Goal: Information Seeking & Learning: Learn about a topic

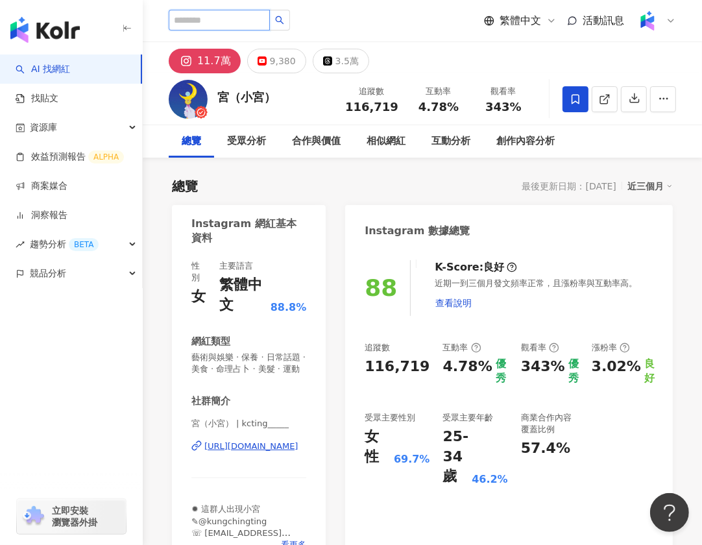
click at [190, 22] on input "search" at bounding box center [219, 20] width 101 height 21
paste input "**********"
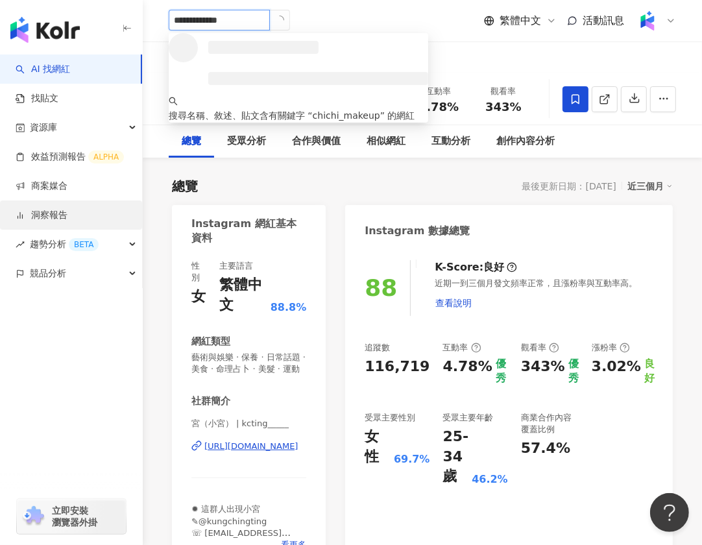
type input "**********"
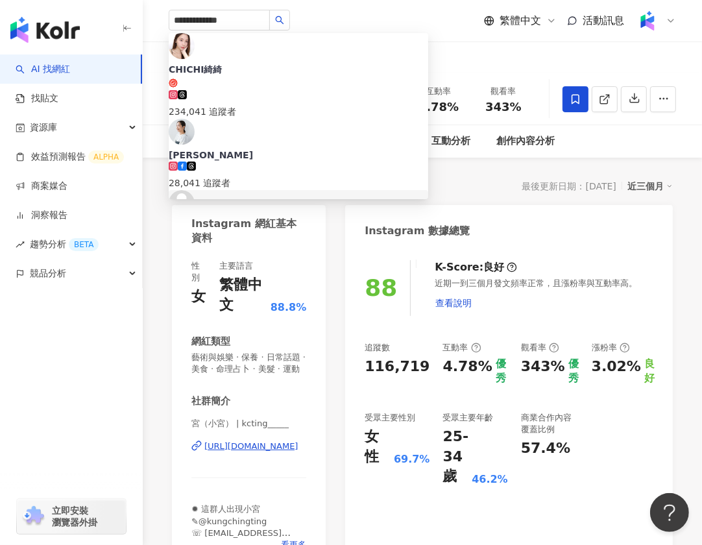
click at [477, 282] on div "近期一到三個月發文頻率正常，且漲粉率與互動率高。 查看說明" at bounding box center [544, 297] width 219 height 38
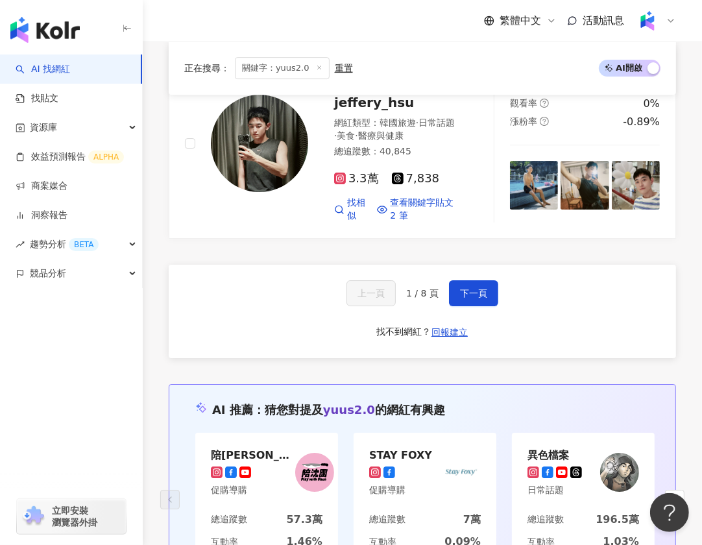
scroll to position [2981, 0]
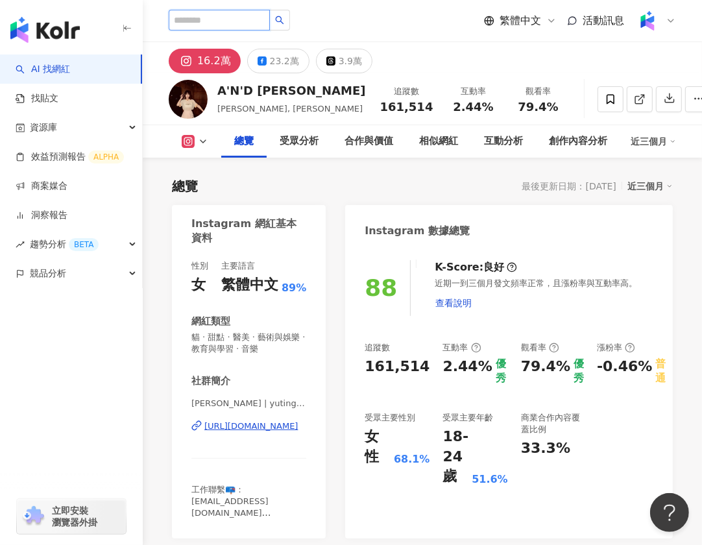
click at [212, 23] on input "search" at bounding box center [219, 20] width 101 height 21
paste input "**********"
type input "**********"
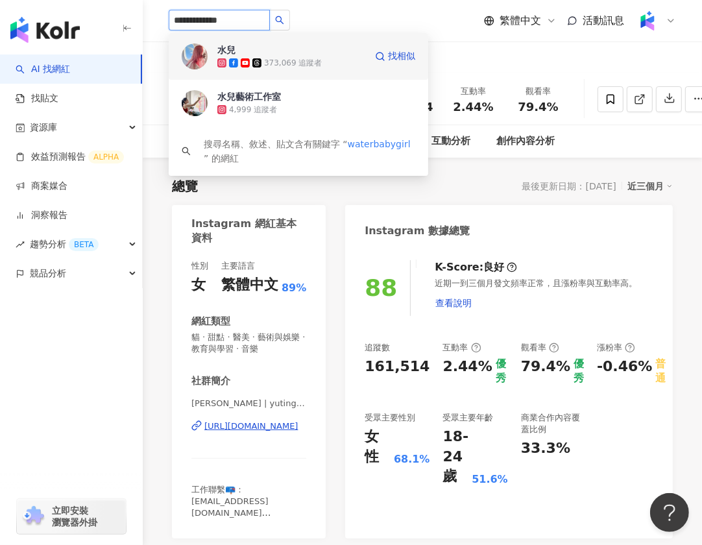
click at [278, 56] on div "373,069 追蹤者" at bounding box center [291, 62] width 148 height 13
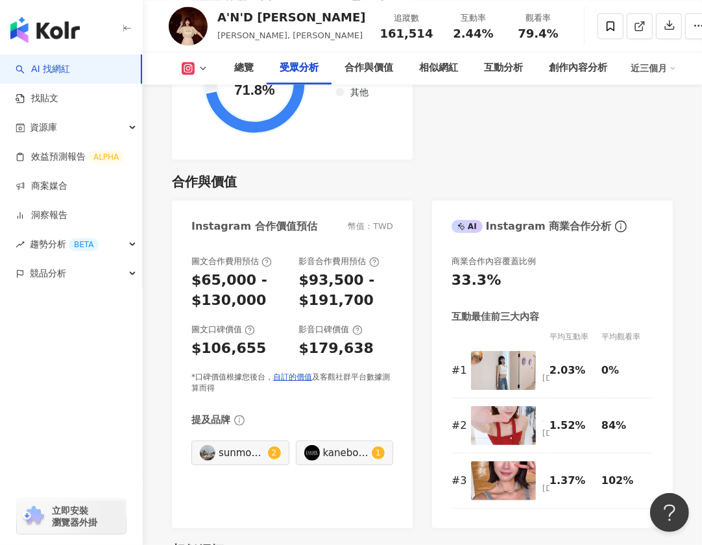
scroll to position [2289, 0]
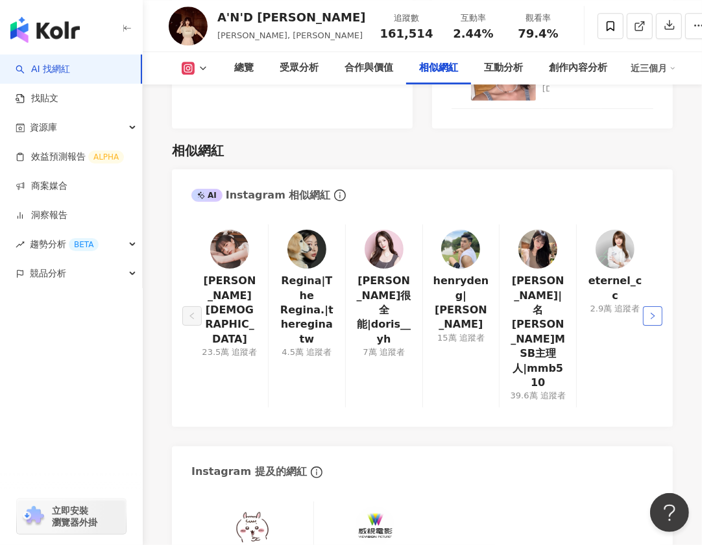
click at [656, 306] on button "button" at bounding box center [652, 315] width 19 height 19
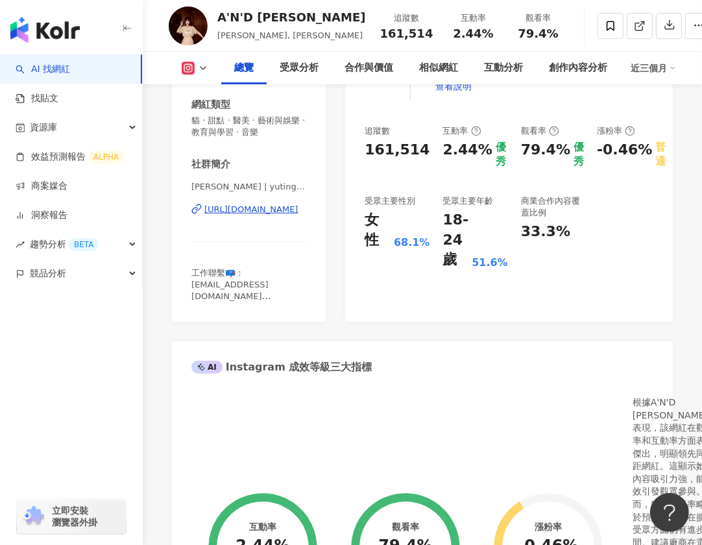
scroll to position [0, 0]
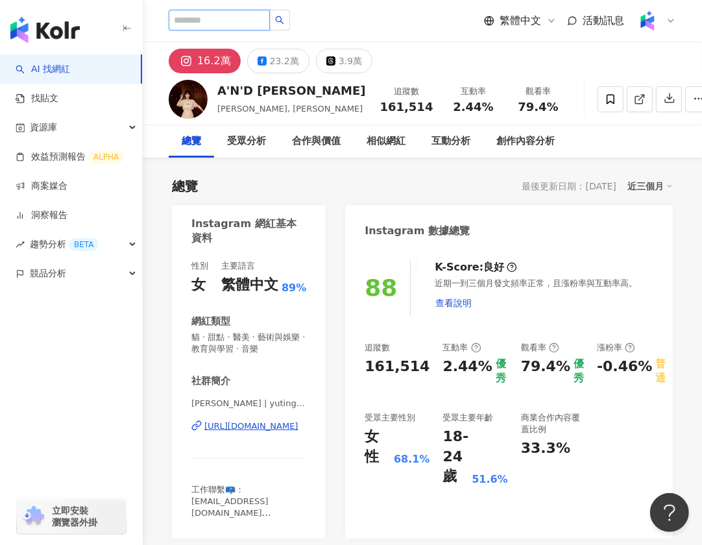
click at [232, 23] on input "search" at bounding box center [219, 20] width 101 height 21
paste input "**********"
type input "**********"
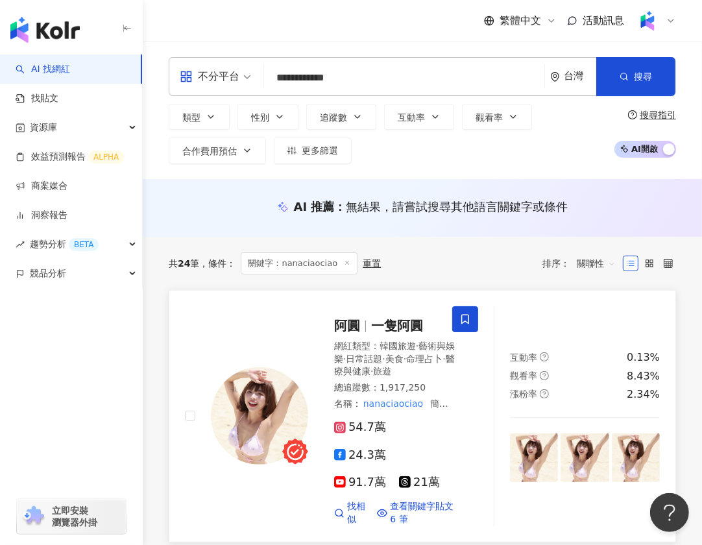
click at [401, 324] on span "一隻阿圓" at bounding box center [397, 326] width 52 height 16
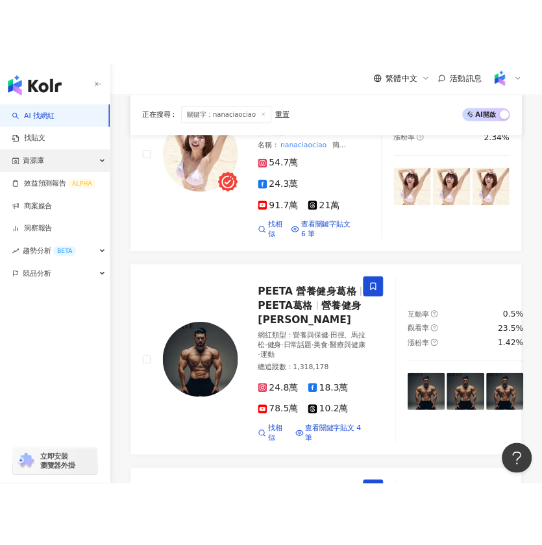
scroll to position [332, 0]
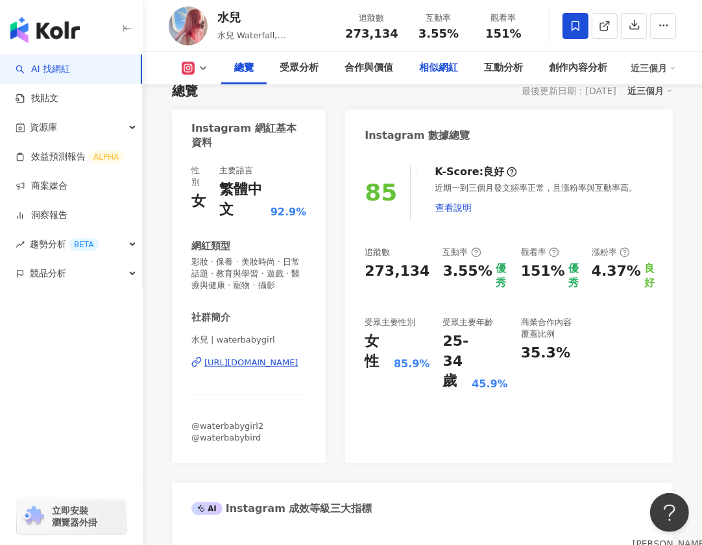
click at [438, 75] on div "相似網紅" at bounding box center [438, 68] width 65 height 32
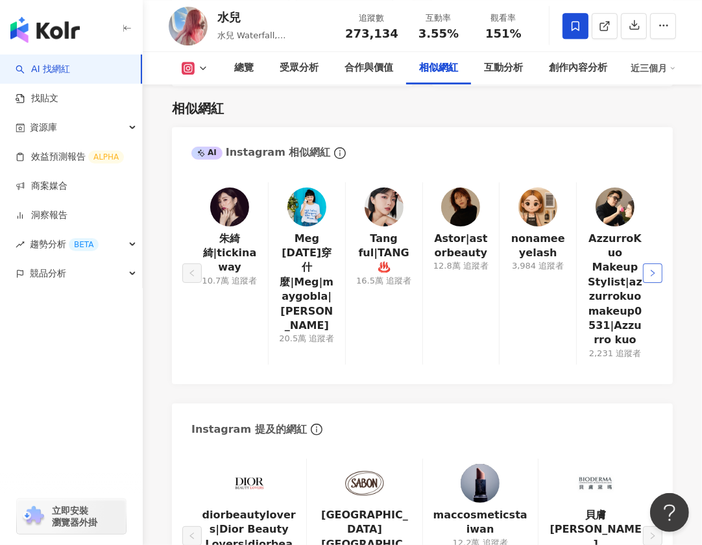
click at [655, 268] on button "button" at bounding box center [652, 273] width 19 height 19
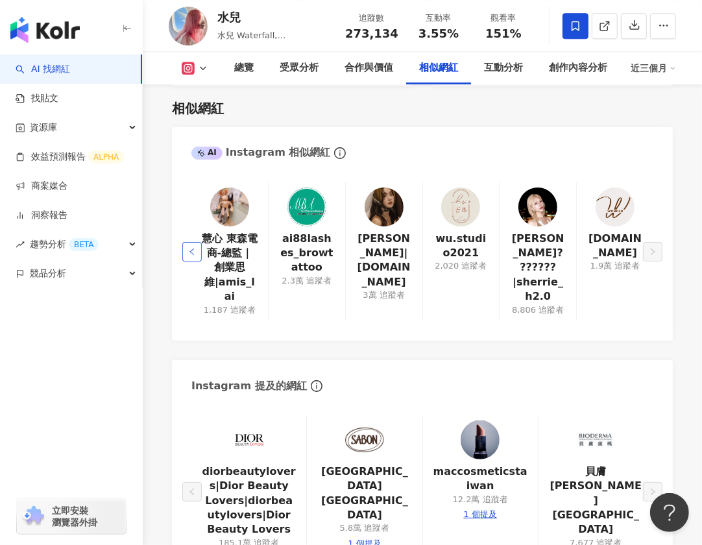
click at [188, 248] on icon "left" at bounding box center [192, 252] width 8 height 8
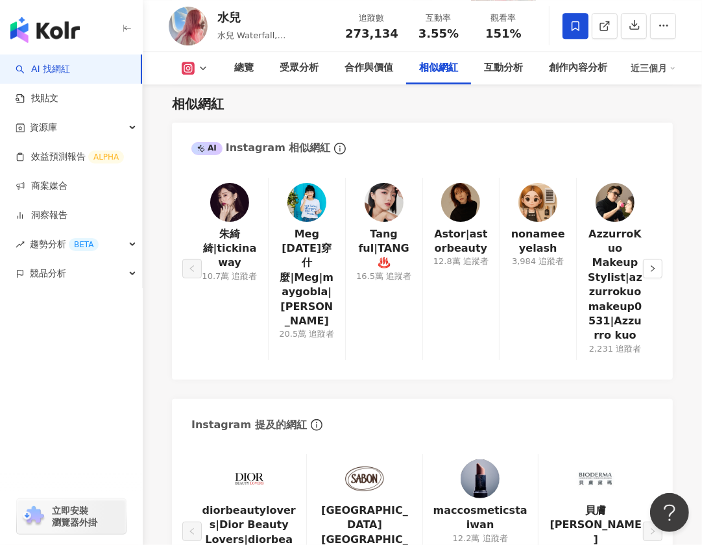
scroll to position [2339, 0]
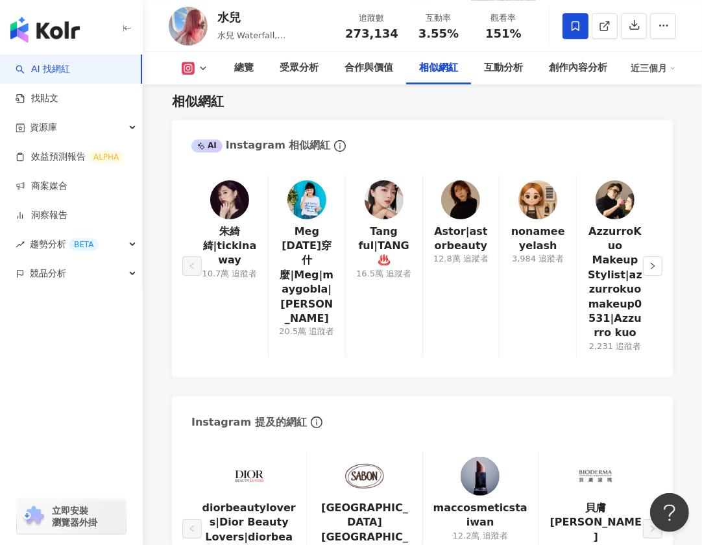
click at [54, 63] on link "AI 找網紅" at bounding box center [43, 69] width 55 height 13
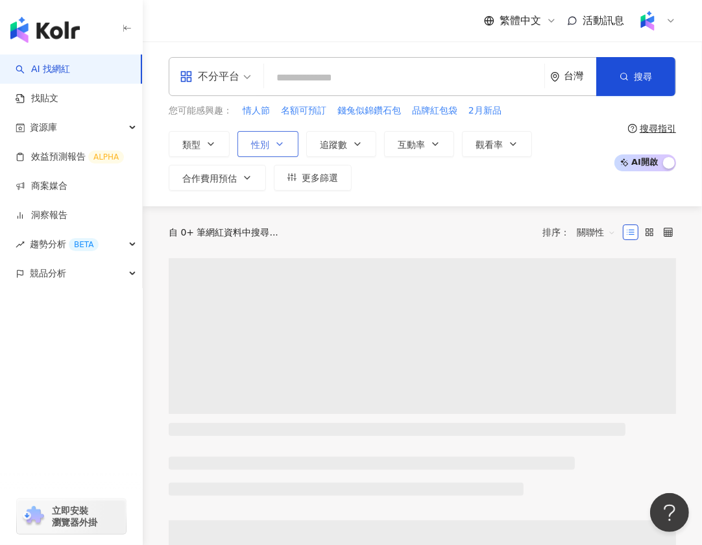
click at [249, 140] on button "性別" at bounding box center [268, 144] width 61 height 26
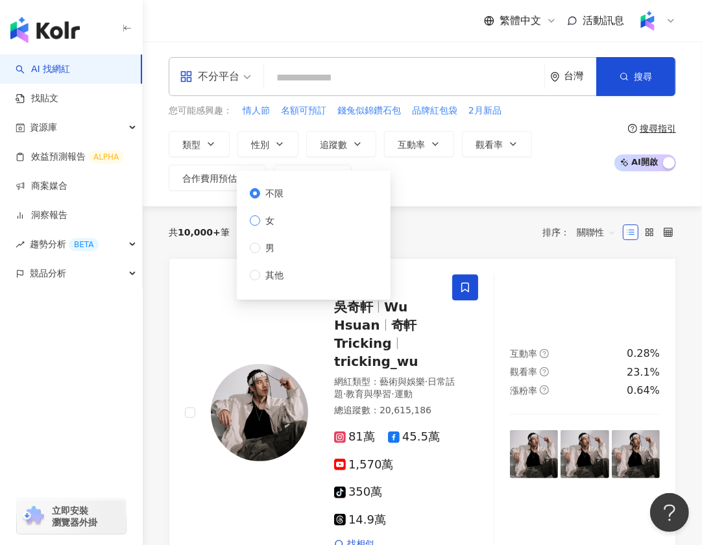
click at [261, 220] on span "女" at bounding box center [269, 221] width 19 height 14
click at [338, 150] on button "追蹤數" at bounding box center [341, 144] width 70 height 26
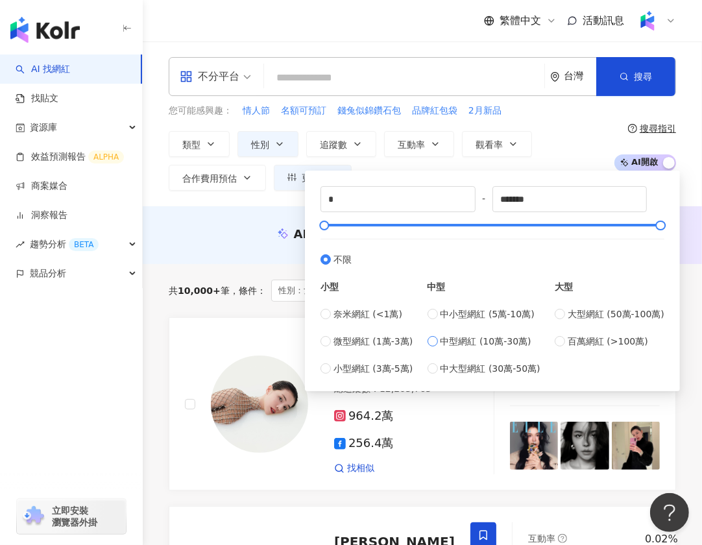
click at [511, 343] on span "中型網紅 (10萬-30萬)" at bounding box center [486, 341] width 91 height 14
type input "******"
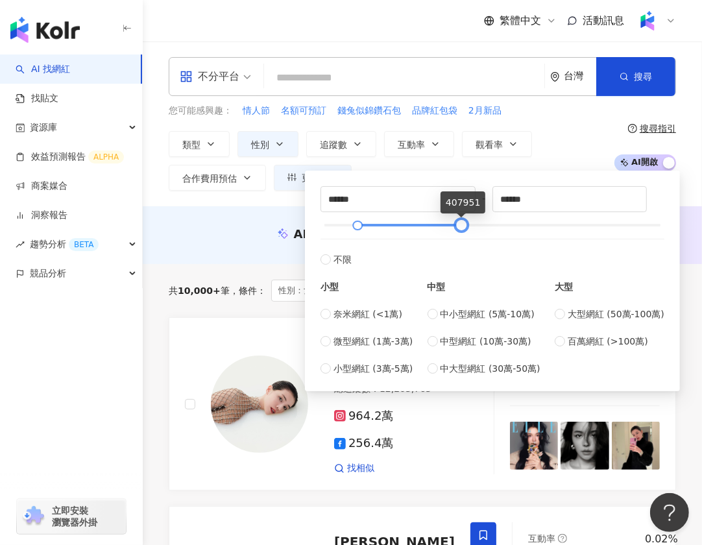
type input "******"
drag, startPoint x: 426, startPoint y: 225, endPoint x: 468, endPoint y: 225, distance: 42.2
click at [465, 225] on div at bounding box center [461, 225] width 7 height 7
drag, startPoint x: 354, startPoint y: 222, endPoint x: 419, endPoint y: 223, distance: 65.6
click at [422, 224] on div at bounding box center [425, 225] width 7 height 7
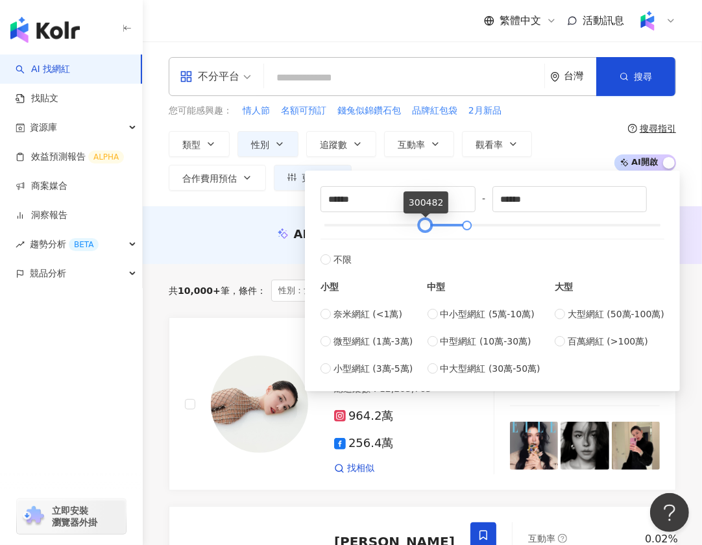
type input "******"
drag, startPoint x: 470, startPoint y: 222, endPoint x: 493, endPoint y: 222, distance: 23.4
click at [493, 222] on div at bounding box center [491, 225] width 7 height 7
type input "******"
click at [339, 262] on span "不限" at bounding box center [343, 259] width 18 height 14
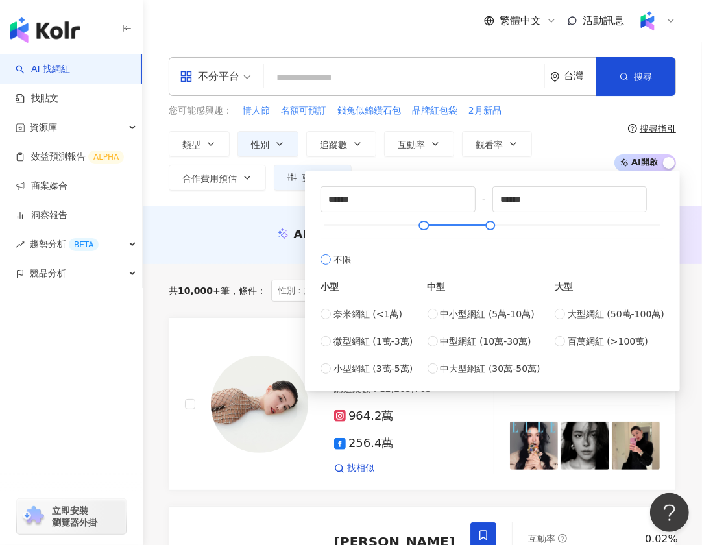
type input "*"
type input "*******"
type input "******"
drag, startPoint x: 326, startPoint y: 223, endPoint x: 418, endPoint y: 227, distance: 92.3
click at [418, 228] on div at bounding box center [416, 225] width 7 height 7
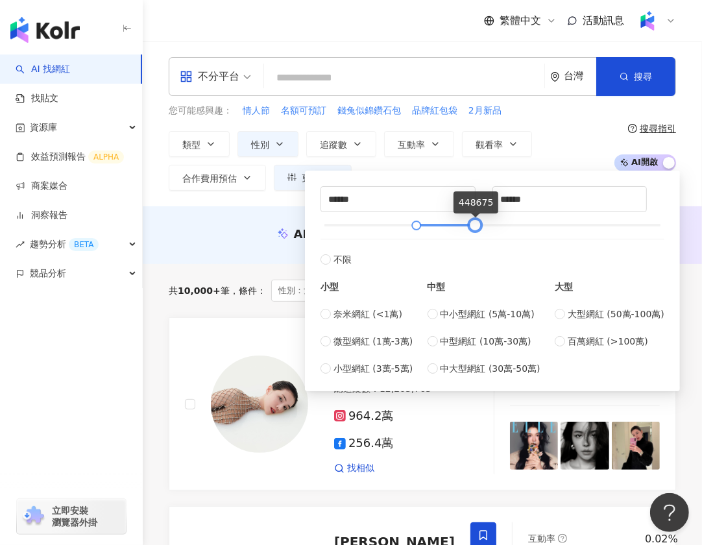
drag, startPoint x: 663, startPoint y: 224, endPoint x: 478, endPoint y: 226, distance: 185.0
click at [478, 226] on div at bounding box center [475, 225] width 7 height 7
type input "******"
click at [483, 256] on label "不限" at bounding box center [493, 253] width 344 height 28
type input "*"
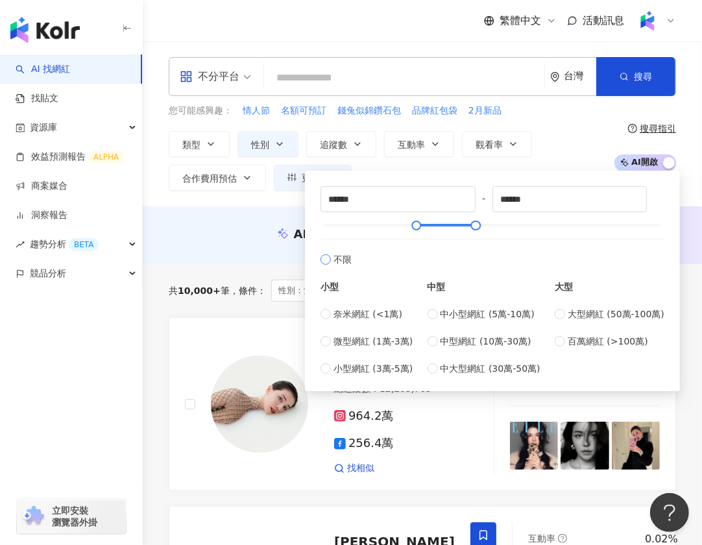
type input "*******"
click at [454, 300] on div "中型 中小型網紅 (5萬-10萬) 中型網紅 (10萬-30萬) 中大型網紅 (30萬-50萬)" at bounding box center [484, 321] width 113 height 109
click at [436, 290] on div "中型" at bounding box center [484, 287] width 113 height 14
click at [570, 311] on span "大型網紅 (50萬-100萬)" at bounding box center [616, 314] width 97 height 14
type input "******"
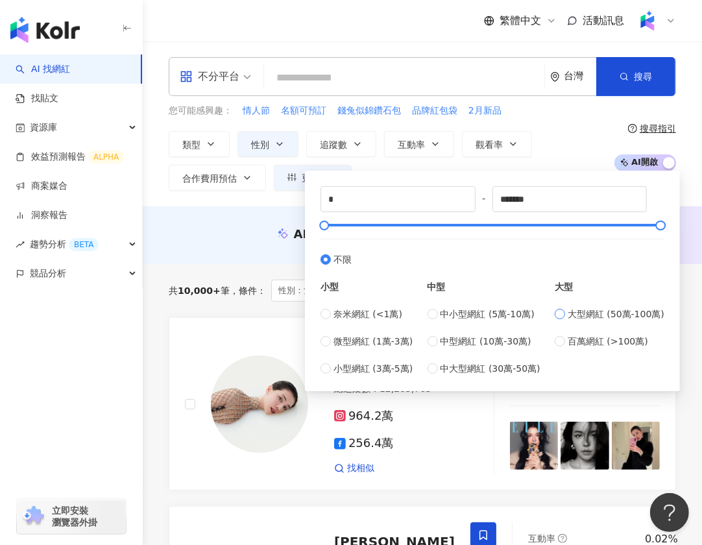
type input "******"
click at [439, 370] on label "中大型網紅 (30萬-50萬)" at bounding box center [484, 369] width 113 height 14
type input "******"
click at [223, 230] on div "AI 推薦 ： 無結果，請嘗試搜尋其他語言關鍵字或條件" at bounding box center [423, 234] width 508 height 16
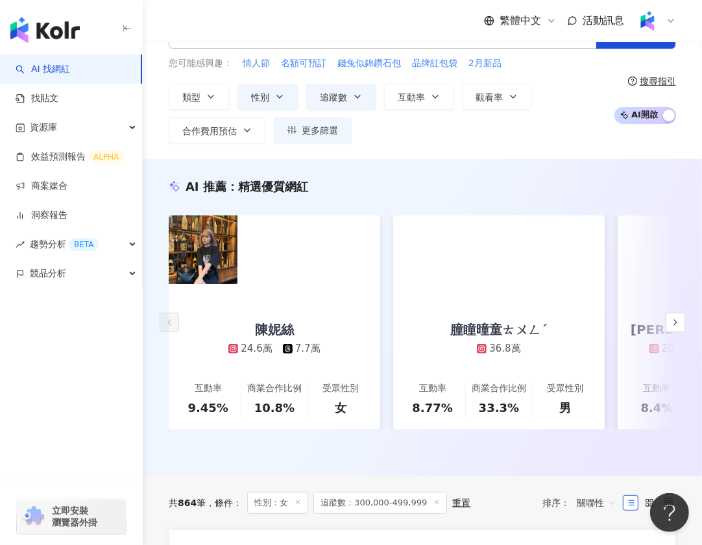
scroll to position [58, 0]
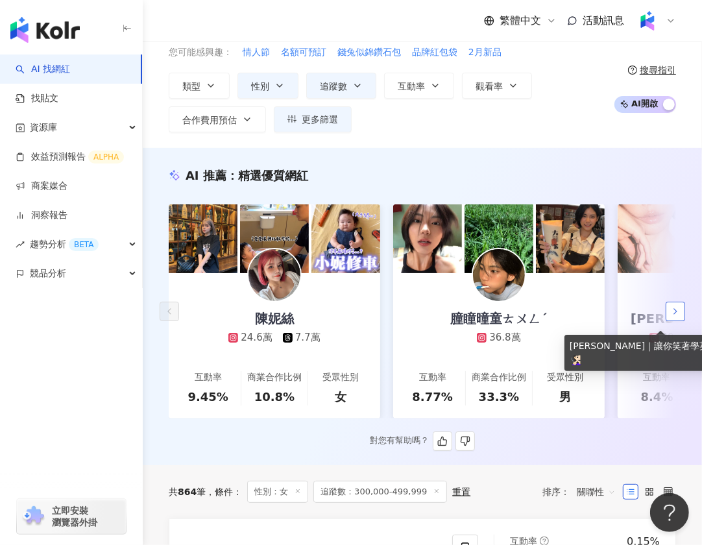
click at [675, 317] on button "button" at bounding box center [675, 311] width 19 height 19
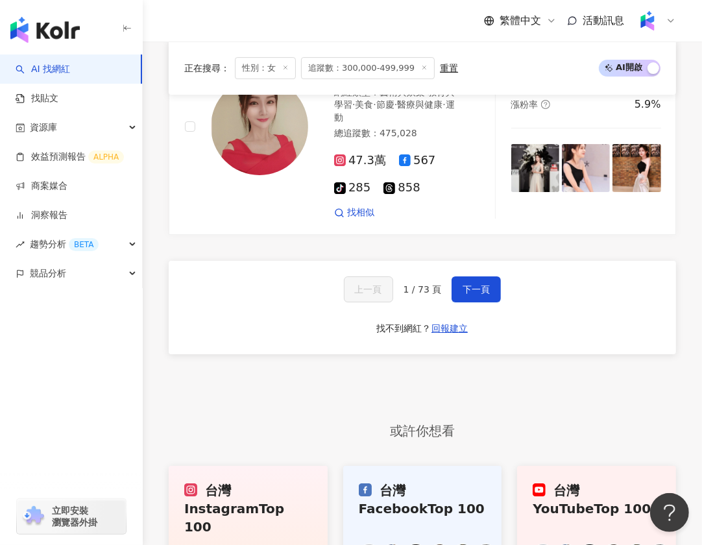
scroll to position [2699, 0]
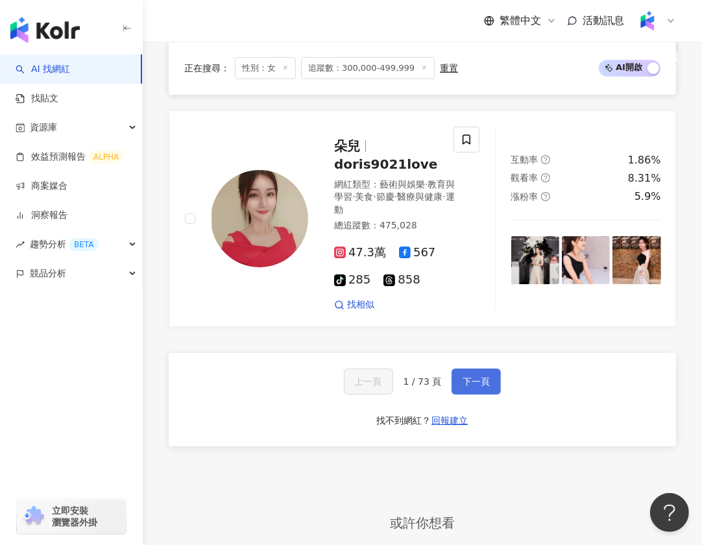
click at [480, 376] on span "下一頁" at bounding box center [476, 381] width 27 height 10
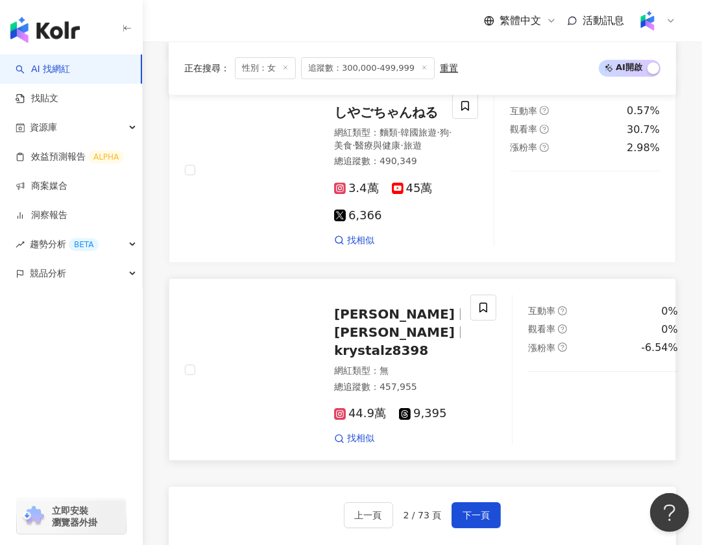
scroll to position [2561, 0]
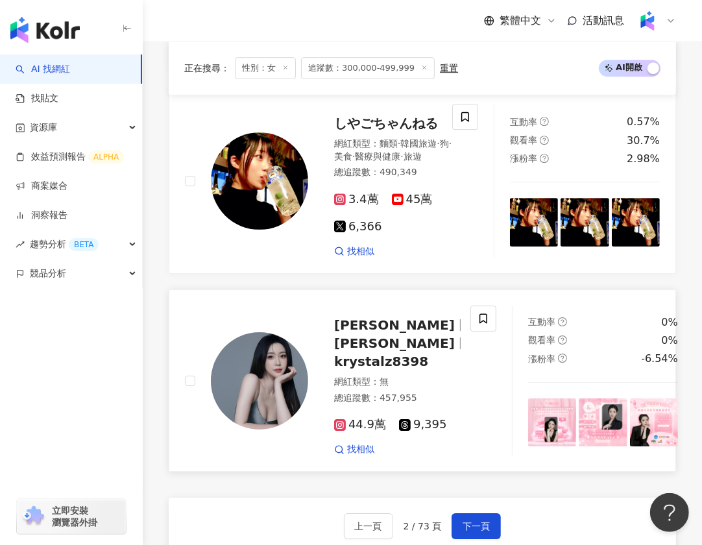
click at [402, 317] on span "紀葳 Krystalz" at bounding box center [394, 325] width 121 height 16
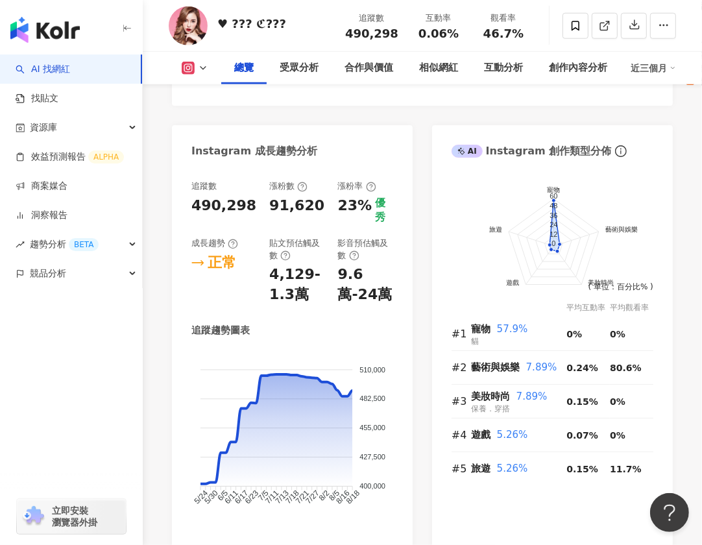
scroll to position [656, 0]
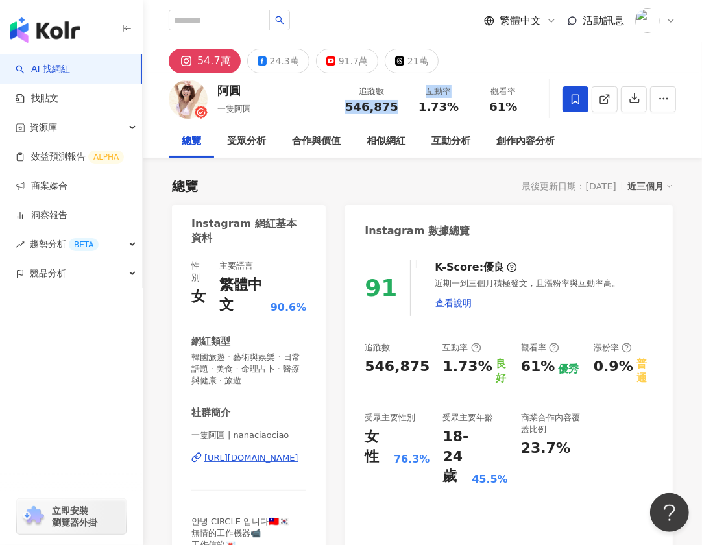
drag, startPoint x: 349, startPoint y: 108, endPoint x: 409, endPoint y: 105, distance: 59.8
click at [409, 105] on div "追蹤數 546,875 互動率 1.73% 觀看率 61%" at bounding box center [436, 99] width 199 height 38
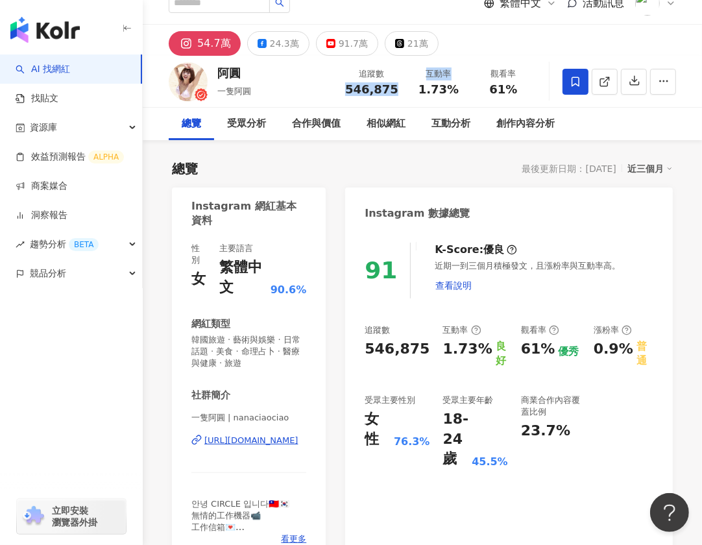
scroll to position [164, 0]
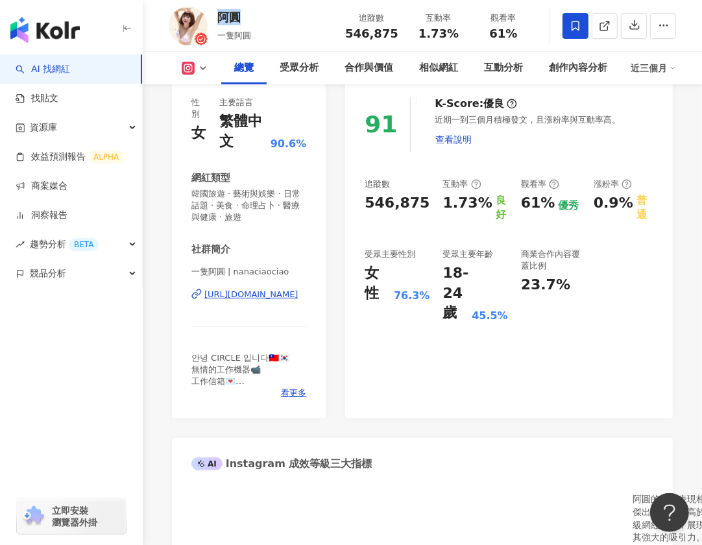
drag, startPoint x: 216, startPoint y: 20, endPoint x: 239, endPoint y: 20, distance: 23.4
click at [239, 20] on div "阿圓 一隻阿圓 追蹤數 546,875 互動率 1.73% 觀看率 61%" at bounding box center [422, 25] width 559 height 51
copy div "阿圓"
drag, startPoint x: 262, startPoint y: 40, endPoint x: 220, endPoint y: 40, distance: 41.5
click at [220, 40] on div "阿圓 一隻阿圓 追蹤數 546,875 互動率 1.73% 觀看率 61%" at bounding box center [422, 25] width 559 height 51
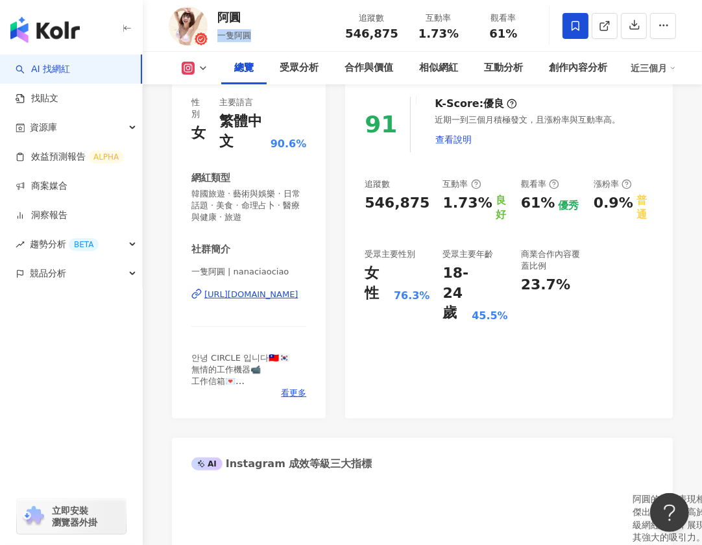
copy span "一隻阿圓"
drag, startPoint x: 363, startPoint y: 195, endPoint x: 422, endPoint y: 193, distance: 59.1
click at [422, 193] on div "91 K-Score : 優良 近期一到三個月積極發文，且漲粉率與互動率高。 查看說明 追蹤數 546,875 互動率 1.73% 良好 觀看率 61% 優秀…" at bounding box center [509, 251] width 328 height 335
copy div "546,875"
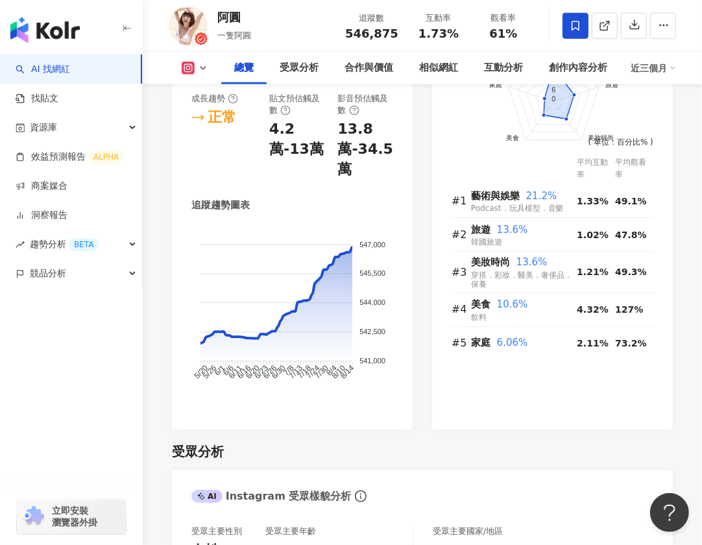
scroll to position [1202, 0]
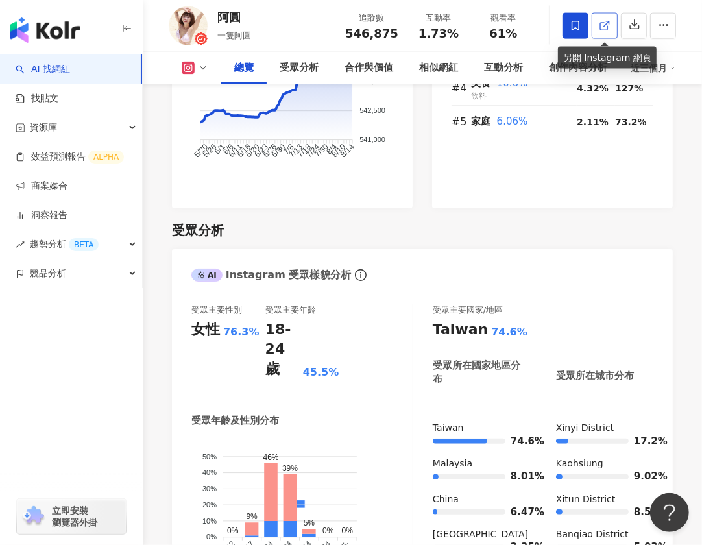
click at [604, 25] on icon at bounding box center [605, 26] width 12 height 12
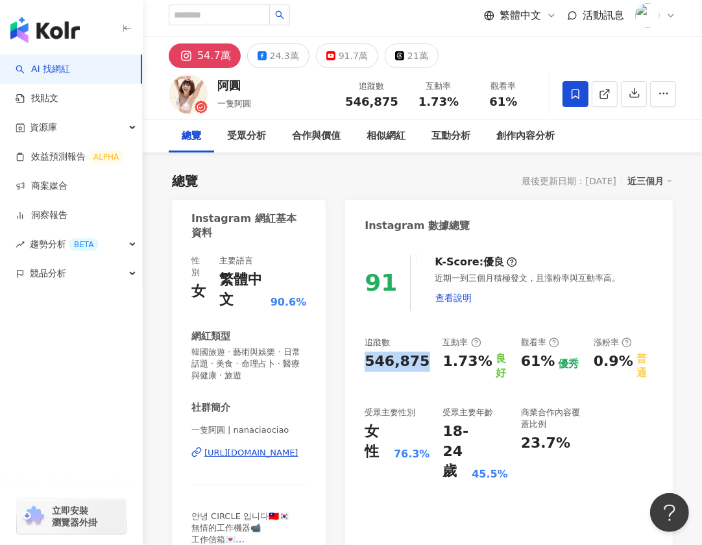
scroll to position [0, 0]
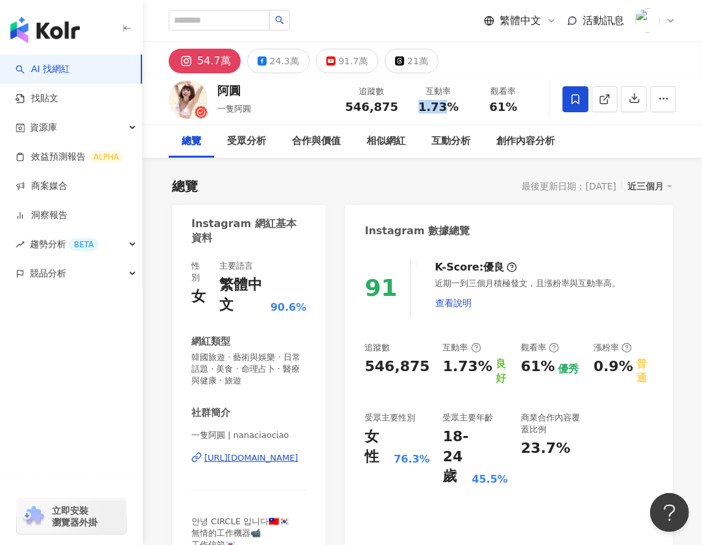
drag, startPoint x: 421, startPoint y: 104, endPoint x: 447, endPoint y: 107, distance: 26.1
click at [447, 107] on div "1.73%" at bounding box center [438, 107] width 49 height 13
drag, startPoint x: 489, startPoint y: 108, endPoint x: 520, endPoint y: 108, distance: 30.5
click at [520, 108] on div "61%" at bounding box center [503, 107] width 49 height 13
copy span "61%"
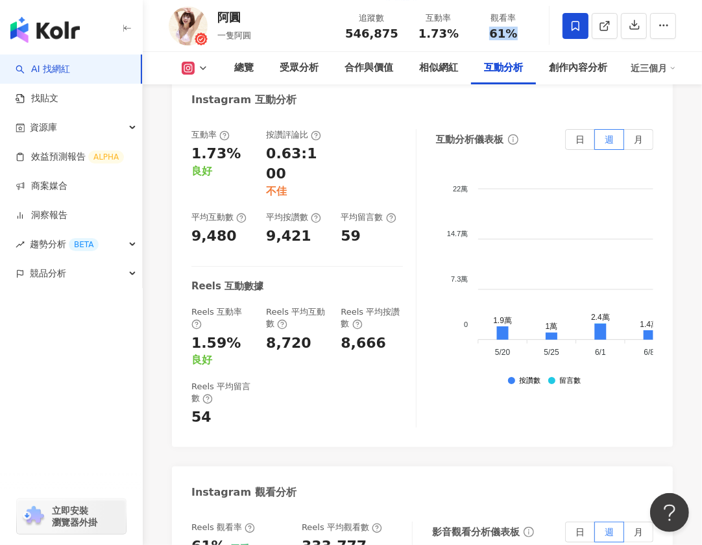
scroll to position [3152, 0]
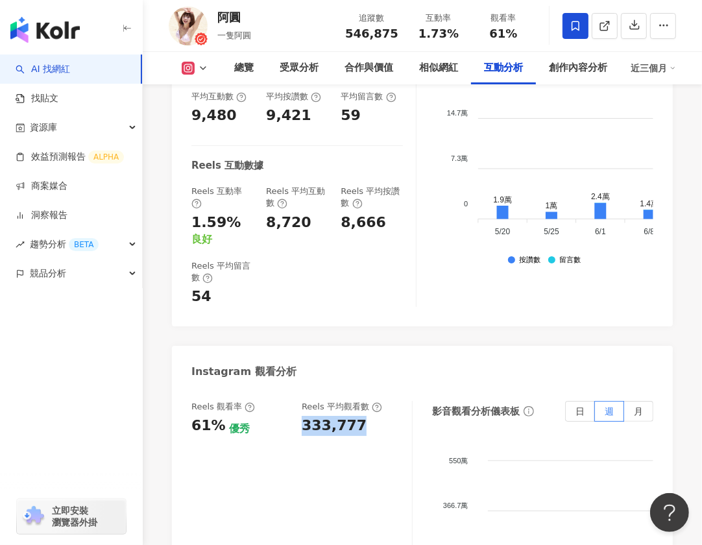
drag, startPoint x: 301, startPoint y: 307, endPoint x: 369, endPoint y: 306, distance: 67.5
click at [369, 401] on div "Reels 觀看率 61% 優秀 Reels 平均觀看數 333,777" at bounding box center [295, 418] width 208 height 35
copy div "333,777"
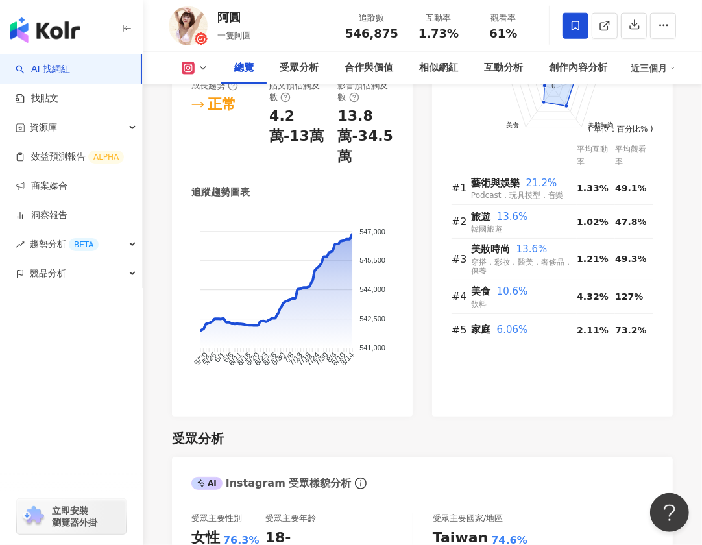
scroll to position [998, 0]
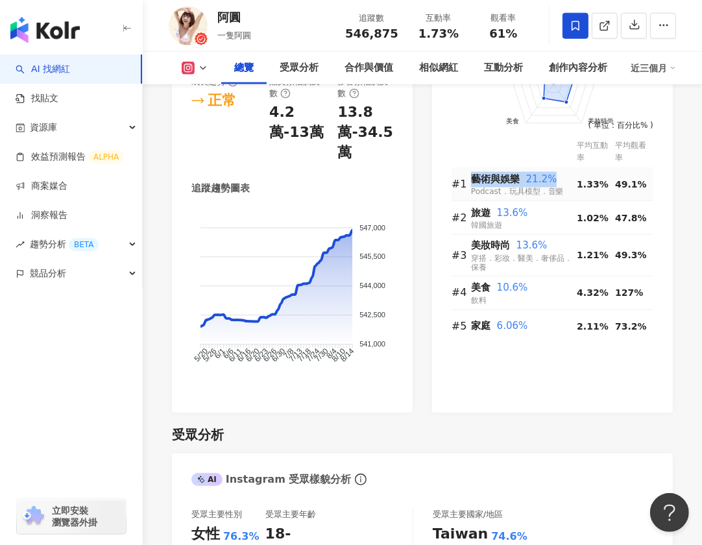
drag, startPoint x: 476, startPoint y: 177, endPoint x: 552, endPoint y: 178, distance: 75.9
click at [552, 178] on div "藝術與娛樂 21.2%" at bounding box center [524, 180] width 106 height 16
copy div "藝術與娛樂 21.2%"
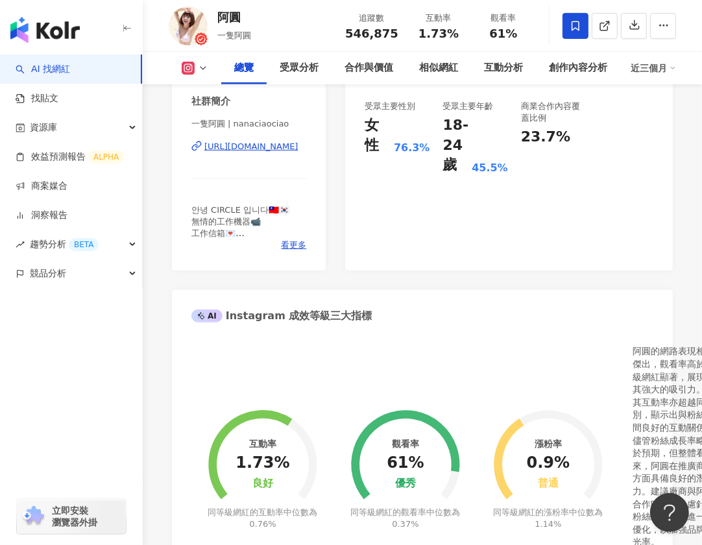
scroll to position [0, 0]
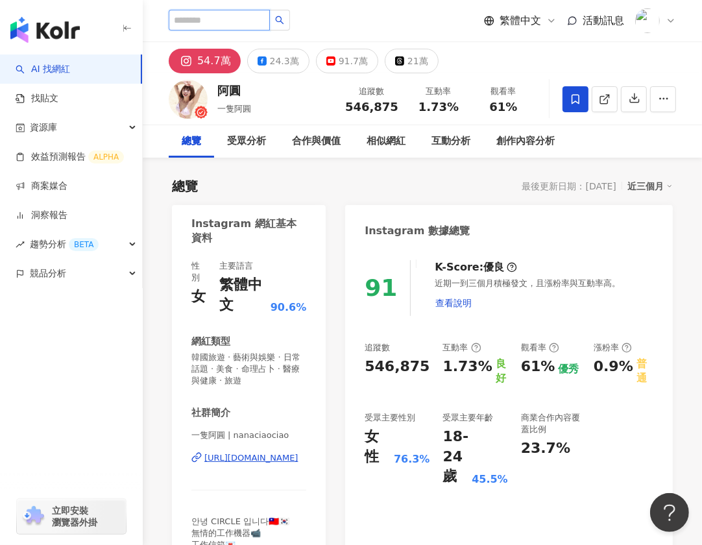
click at [212, 25] on input "search" at bounding box center [219, 20] width 101 height 21
paste input "**********"
type input "**********"
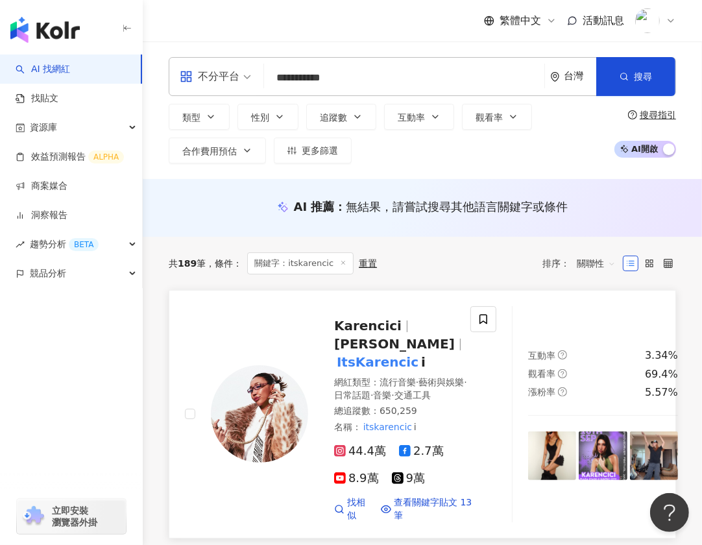
click at [385, 352] on mark "ItsKarencic" at bounding box center [377, 362] width 87 height 21
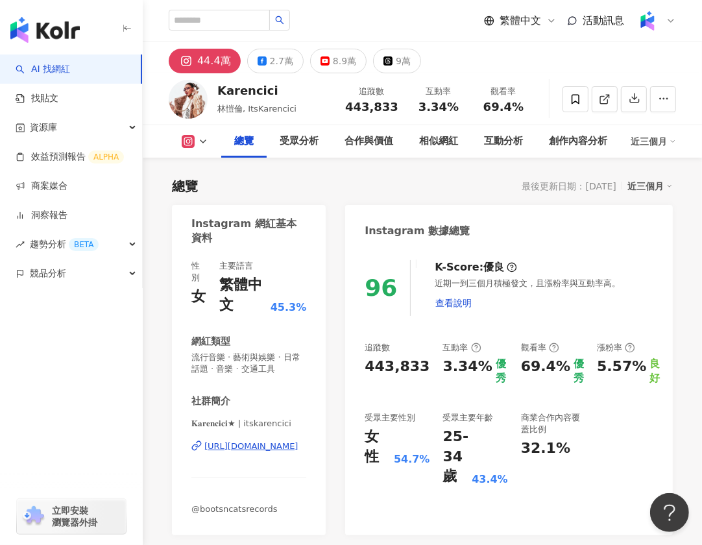
drag, startPoint x: 350, startPoint y: 104, endPoint x: 397, endPoint y: 104, distance: 46.7
click at [397, 104] on span "443,833" at bounding box center [371, 107] width 53 height 14
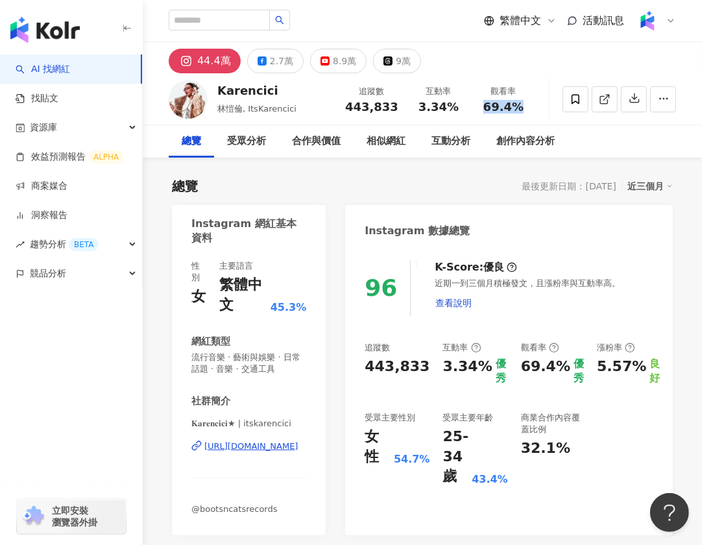
drag, startPoint x: 485, startPoint y: 108, endPoint x: 535, endPoint y: 108, distance: 50.0
click at [535, 108] on div "觀看率 69.4%" at bounding box center [503, 99] width 65 height 28
copy span "69.4%"
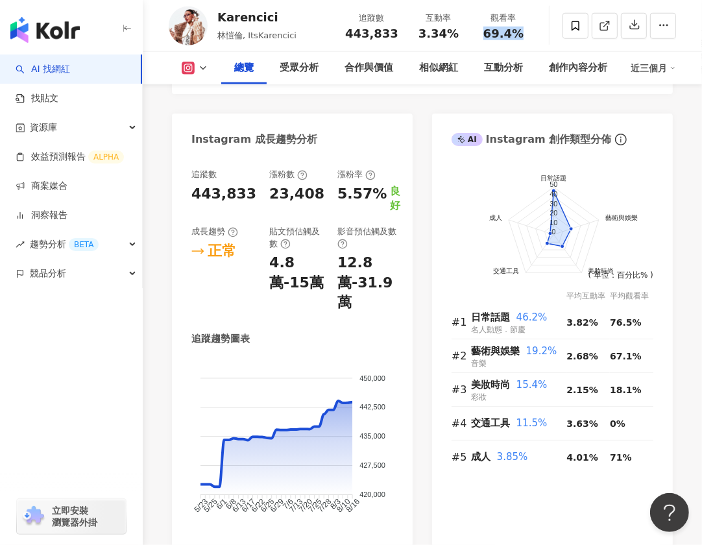
scroll to position [88, 0]
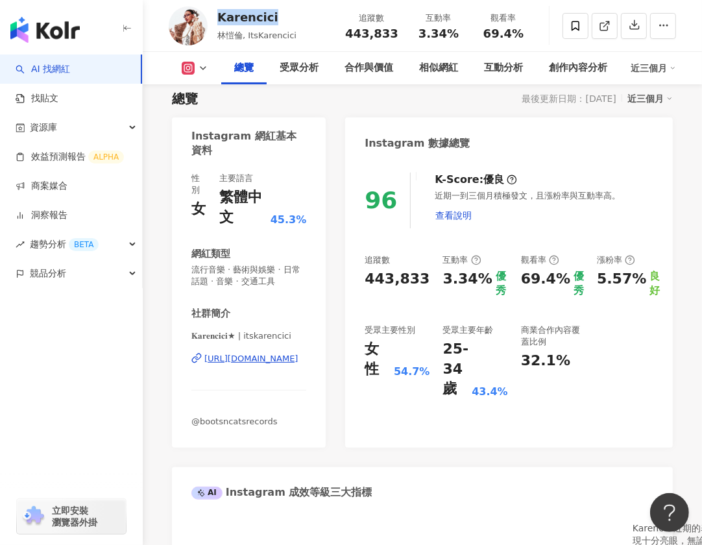
drag, startPoint x: 215, startPoint y: 21, endPoint x: 273, endPoint y: 21, distance: 57.8
click at [273, 21] on div "Karencici 林愷倫, ItsKarencici 追蹤數 443,833 互動率 3.34% 觀看率 69.4%" at bounding box center [422, 25] width 559 height 51
copy div "Karencici"
drag, startPoint x: 366, startPoint y: 280, endPoint x: 431, endPoint y: 280, distance: 64.9
click at [431, 280] on div "追蹤數 443,833 互動率 3.34% 優秀 觀看率 69.4% 優秀 漲粉率 5.57% 良好 受眾主要性別 女性 54.7% 受眾主要年齡 25-34…" at bounding box center [509, 326] width 289 height 145
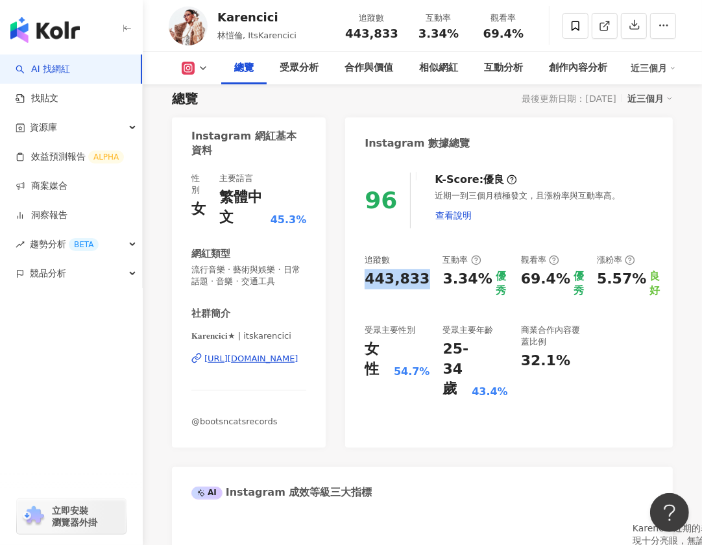
copy div "443,833"
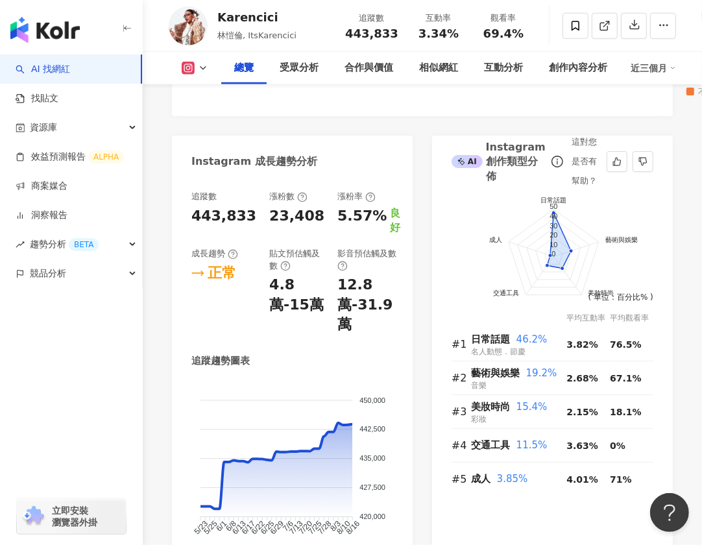
scroll to position [796, 0]
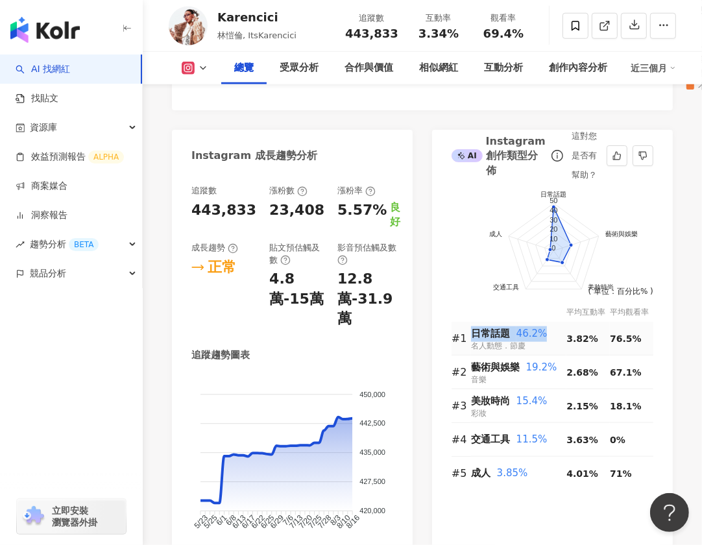
drag, startPoint x: 472, startPoint y: 318, endPoint x: 554, endPoint y: 318, distance: 81.8
click at [554, 326] on div "日常話題 46.2%" at bounding box center [518, 334] width 95 height 16
copy div "日常話題 46.2%"
drag, startPoint x: 474, startPoint y: 352, endPoint x: 570, endPoint y: 353, distance: 95.4
click at [570, 356] on tr "#2 藝術與娛樂 19.2% 音樂 2.68% 67.1%" at bounding box center [553, 373] width 202 height 34
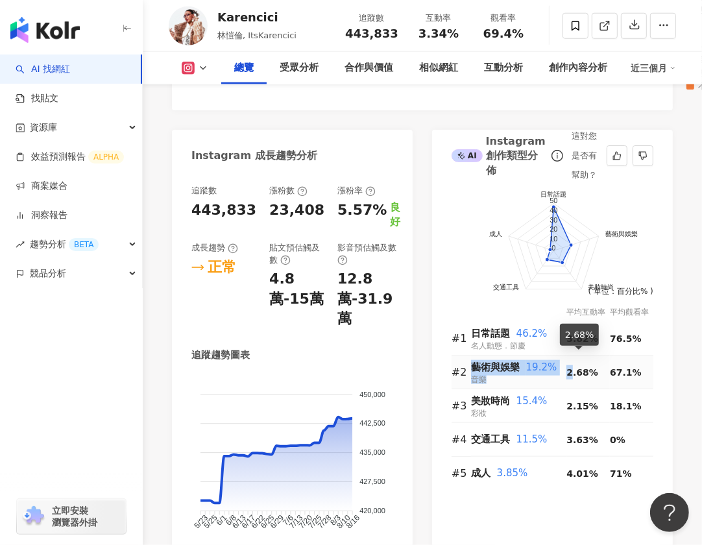
click at [550, 371] on div "藝術與娛樂 19.2% 音樂" at bounding box center [518, 372] width 95 height 27
drag, startPoint x: 472, startPoint y: 352, endPoint x: 553, endPoint y: 352, distance: 80.5
click at [553, 360] on div "藝術與娛樂 19.2%" at bounding box center [518, 368] width 95 height 16
copy div "藝術與娛樂 19.2%"
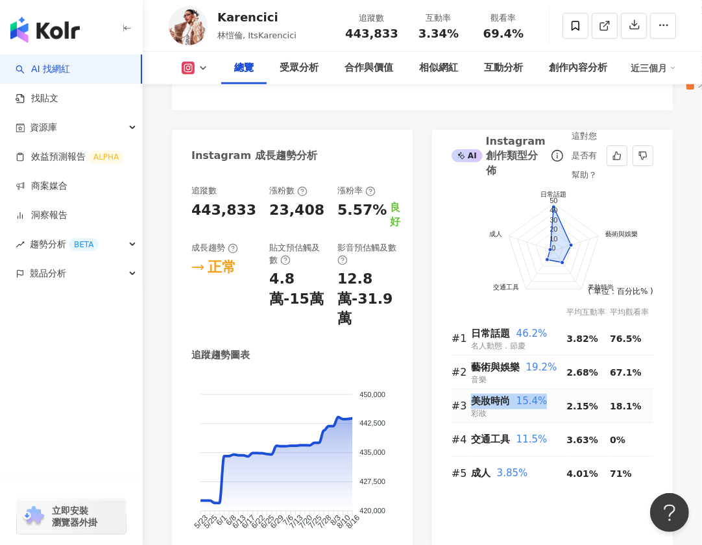
drag, startPoint x: 475, startPoint y: 386, endPoint x: 547, endPoint y: 387, distance: 72.1
click at [547, 394] on div "美妝時尚 15.4%" at bounding box center [518, 402] width 95 height 16
copy div "美妝時尚 15.4%"
drag, startPoint x: 470, startPoint y: 422, endPoint x: 545, endPoint y: 421, distance: 74.6
click at [545, 423] on tr "#4 交通工具 11.5% 3.63% 0%" at bounding box center [553, 440] width 202 height 34
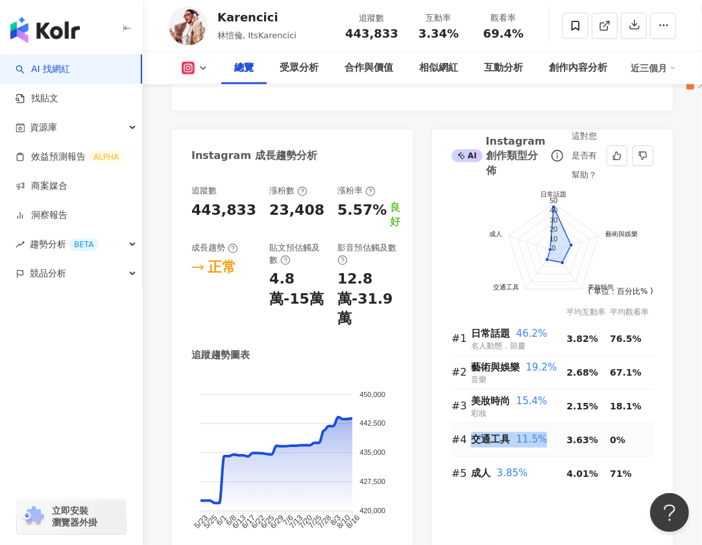
copy tr "交通工具 11.5%"
drag, startPoint x: 474, startPoint y: 459, endPoint x: 536, endPoint y: 459, distance: 62.3
click at [536, 466] on div "成人 3.85%" at bounding box center [518, 474] width 95 height 16
copy div "成人 3.85%"
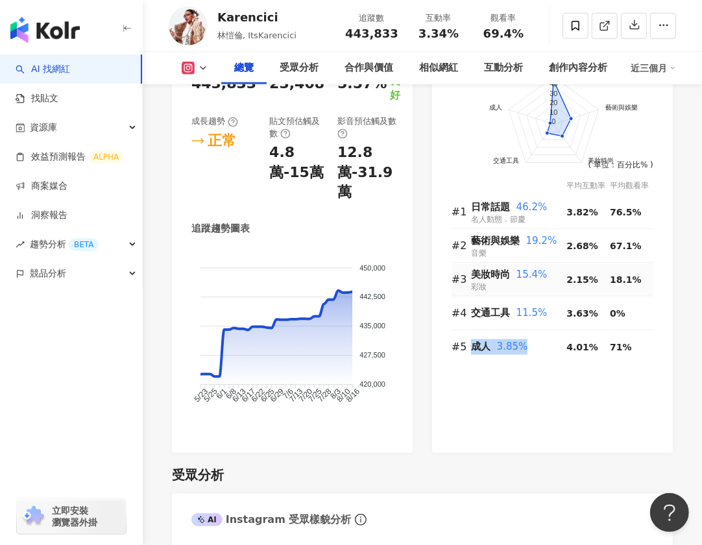
scroll to position [0, 0]
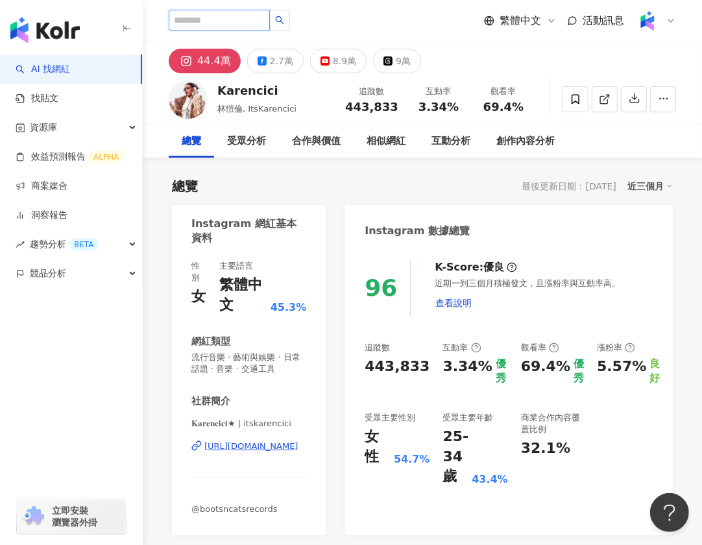
click at [257, 24] on input "search" at bounding box center [219, 20] width 101 height 21
paste input "**********"
type input "**********"
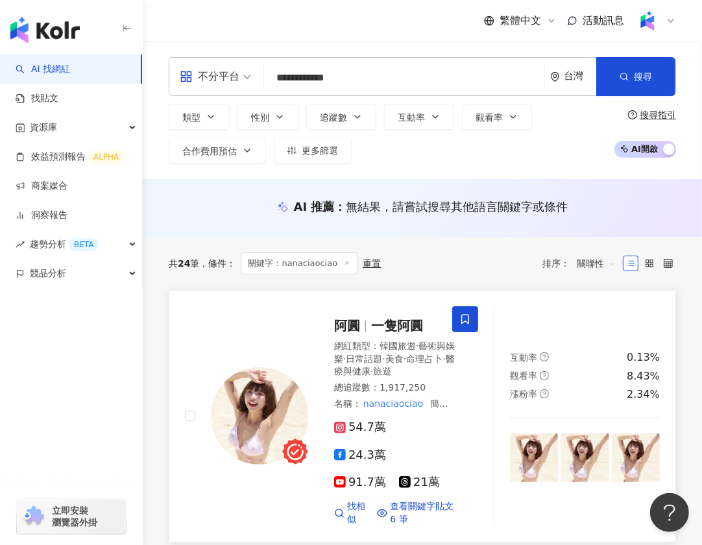
click at [347, 322] on span "阿圓" at bounding box center [347, 326] width 26 height 16
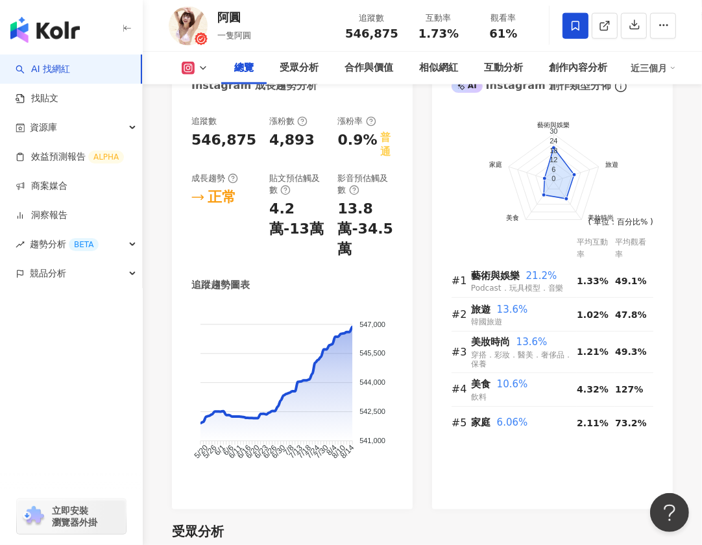
scroll to position [896, 0]
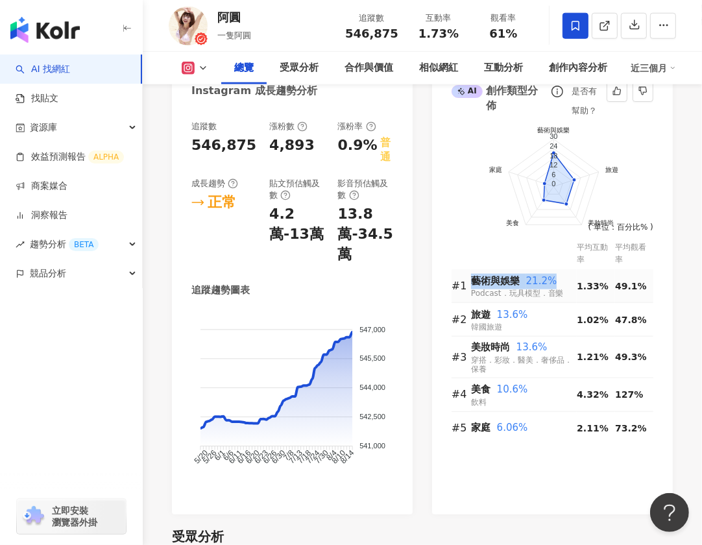
drag, startPoint x: 471, startPoint y: 271, endPoint x: 550, endPoint y: 269, distance: 79.9
click at [556, 274] on div "藝術與娛樂 21.2%" at bounding box center [524, 282] width 106 height 16
copy div "藝術與娛樂 21.2%"
drag, startPoint x: 474, startPoint y: 299, endPoint x: 531, endPoint y: 299, distance: 57.1
click at [531, 308] on div "旅遊 13.6%" at bounding box center [524, 316] width 106 height 16
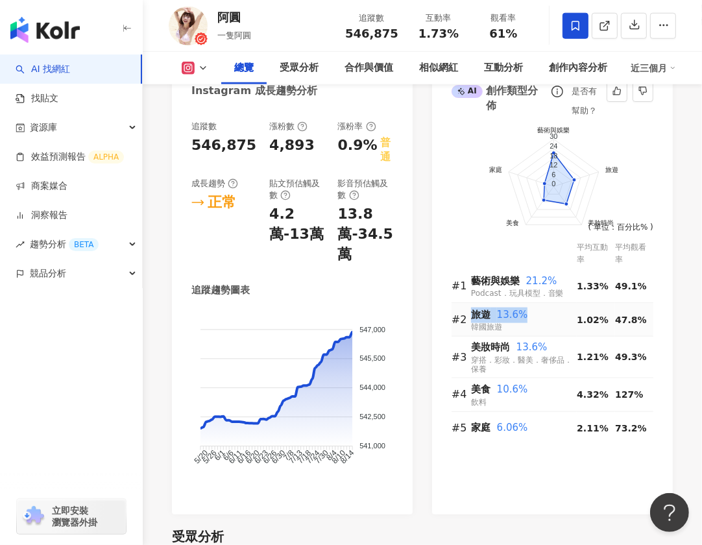
copy div "旅遊 13.6%"
drag, startPoint x: 472, startPoint y: 337, endPoint x: 549, endPoint y: 337, distance: 76.6
click at [549, 340] on div "美妝時尚 13.6%" at bounding box center [524, 348] width 106 height 16
copy div "美妝時尚 13.6%"
drag, startPoint x: 473, startPoint y: 372, endPoint x: 531, endPoint y: 372, distance: 57.8
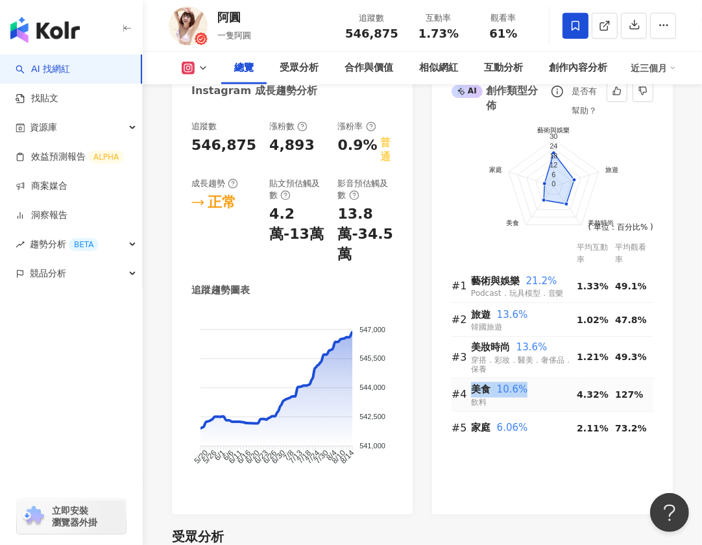
click at [531, 382] on div "美食 10.6%" at bounding box center [524, 390] width 106 height 16
copy div "美食 10.6%"
drag, startPoint x: 472, startPoint y: 413, endPoint x: 527, endPoint y: 413, distance: 54.5
click at [527, 421] on div "家庭 6.06%" at bounding box center [524, 429] width 106 height 16
copy div "家庭 6.06%"
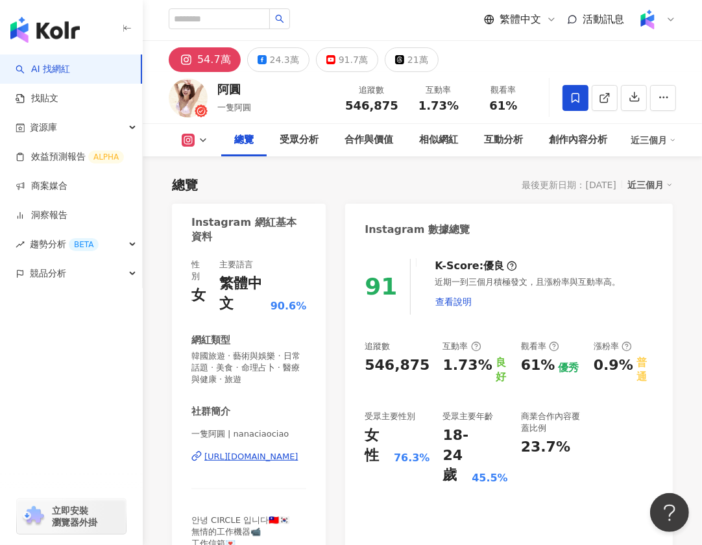
scroll to position [0, 0]
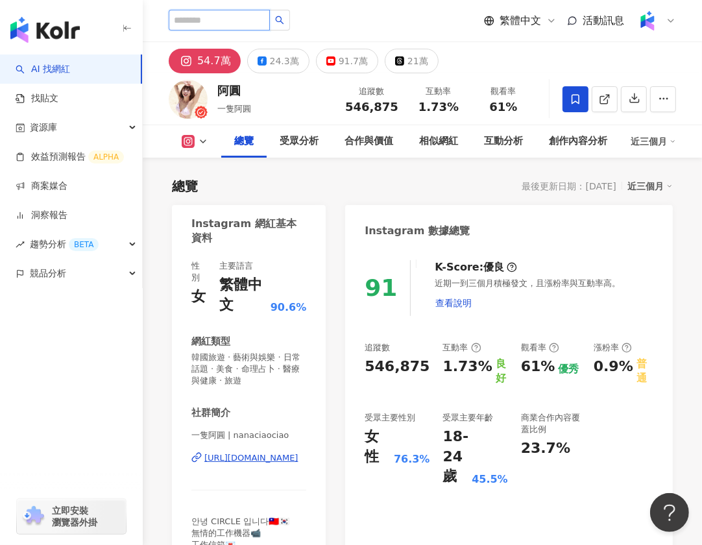
click at [199, 23] on input "search" at bounding box center [219, 20] width 101 height 21
paste input "**********"
type input "**********"
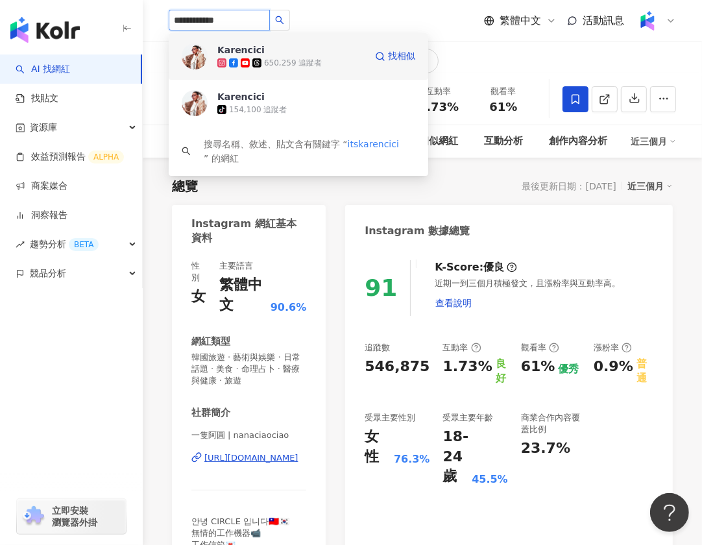
click at [233, 56] on div "650,259 追蹤者" at bounding box center [291, 62] width 148 height 13
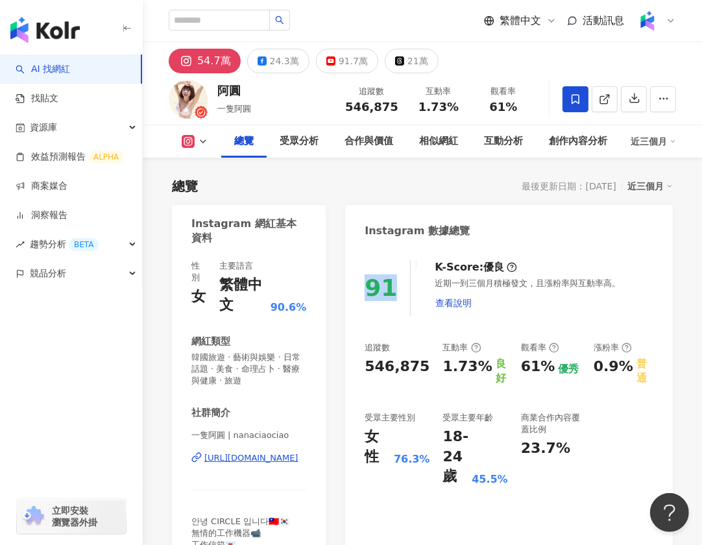
drag, startPoint x: 366, startPoint y: 286, endPoint x: 389, endPoint y: 284, distance: 23.4
click at [389, 285] on div "91" at bounding box center [381, 288] width 32 height 27
copy div "91"
click at [424, 107] on span "1.73%" at bounding box center [439, 107] width 40 height 13
drag, startPoint x: 424, startPoint y: 107, endPoint x: 451, endPoint y: 107, distance: 26.6
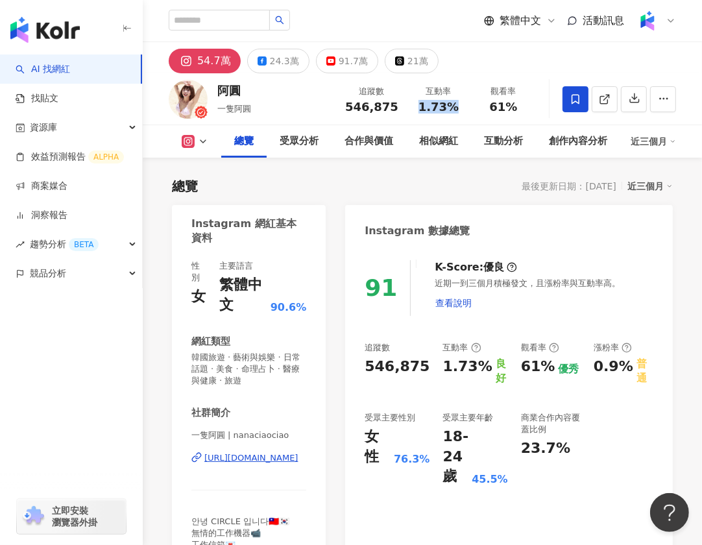
click at [451, 107] on span "1.73%" at bounding box center [439, 107] width 40 height 13
copy span "1.73%"
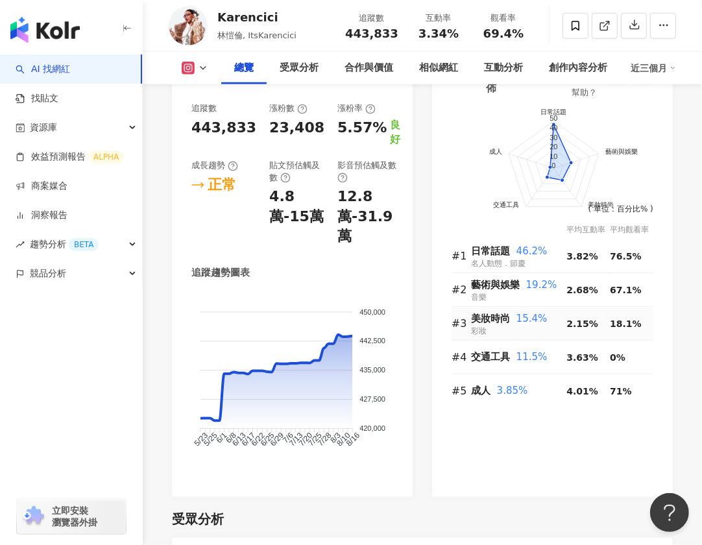
scroll to position [881, 0]
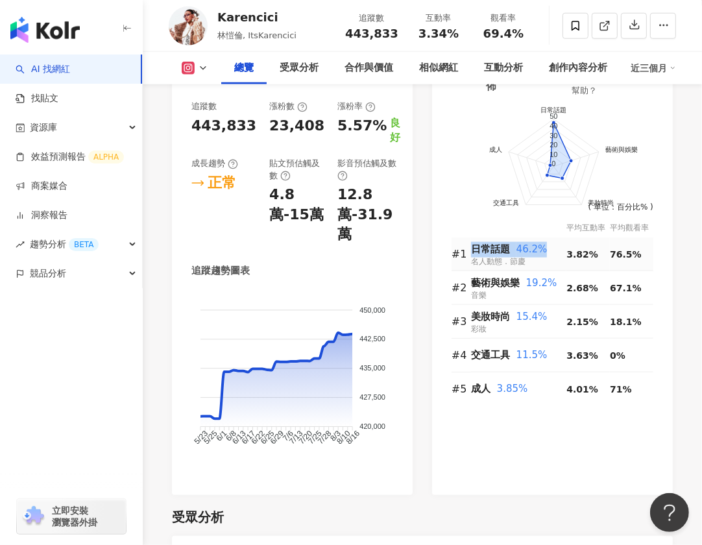
drag, startPoint x: 471, startPoint y: 238, endPoint x: 552, endPoint y: 238, distance: 81.1
click at [552, 238] on tr "#1 日常話題 46.2% 名人動態．節慶 3.82% 76.5%" at bounding box center [553, 255] width 202 height 34
copy tr "日常話題 46.2%"
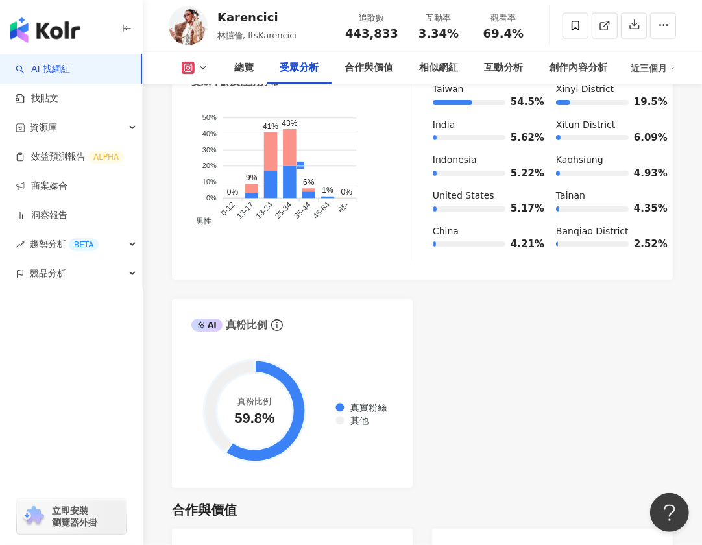
scroll to position [1504, 0]
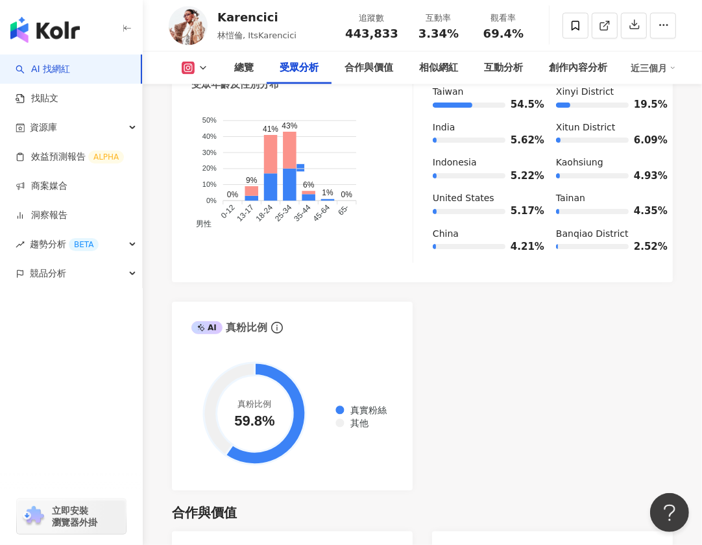
click at [6, 424] on div "AI 找網紅 找貼文 資源庫 效益預測報告 ALPHA 商案媒合 洞察報告 趨勢分析 BETA 競品分析 立即安裝 瀏覽器外掛" at bounding box center [71, 300] width 143 height 491
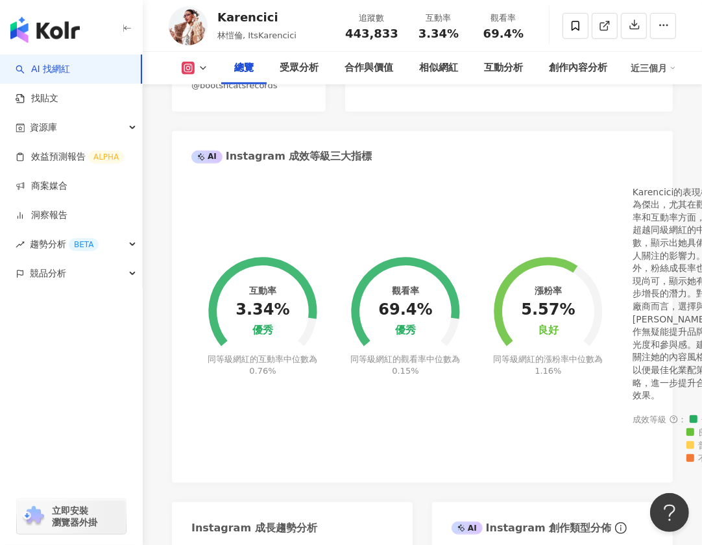
scroll to position [0, 0]
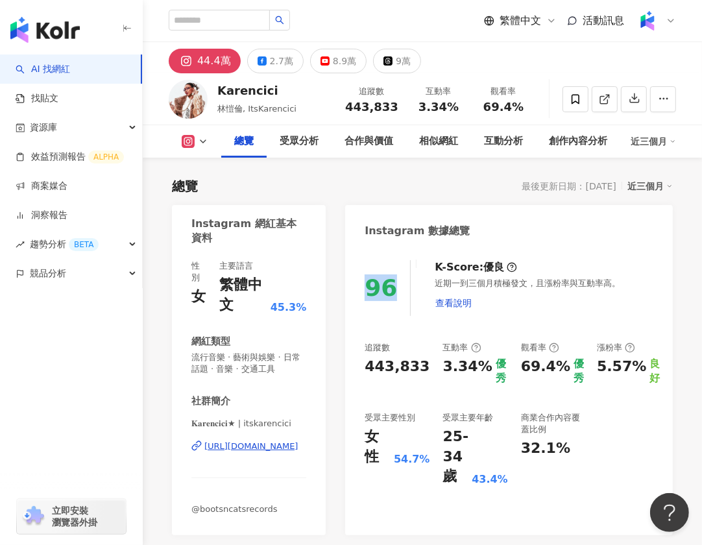
drag, startPoint x: 370, startPoint y: 293, endPoint x: 400, endPoint y: 293, distance: 29.9
click at [400, 293] on div "96" at bounding box center [388, 288] width 46 height 56
copy div "96"
drag, startPoint x: 424, startPoint y: 106, endPoint x: 460, endPoint y: 106, distance: 35.0
click at [460, 106] on div "3.34%" at bounding box center [438, 107] width 49 height 13
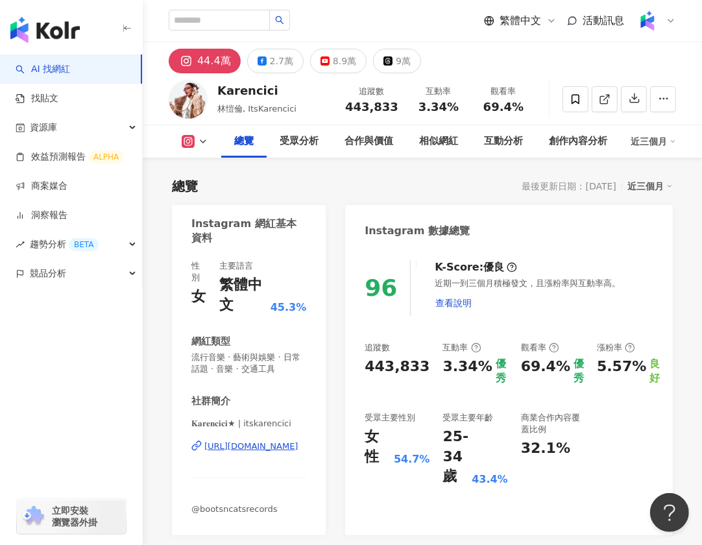
click at [398, 108] on div "443,833" at bounding box center [371, 107] width 53 height 13
drag, startPoint x: 423, startPoint y: 108, endPoint x: 462, endPoint y: 108, distance: 38.9
click at [462, 108] on div "3.34%" at bounding box center [438, 107] width 49 height 13
copy span "3.34%"
